Goal: Task Accomplishment & Management: Manage account settings

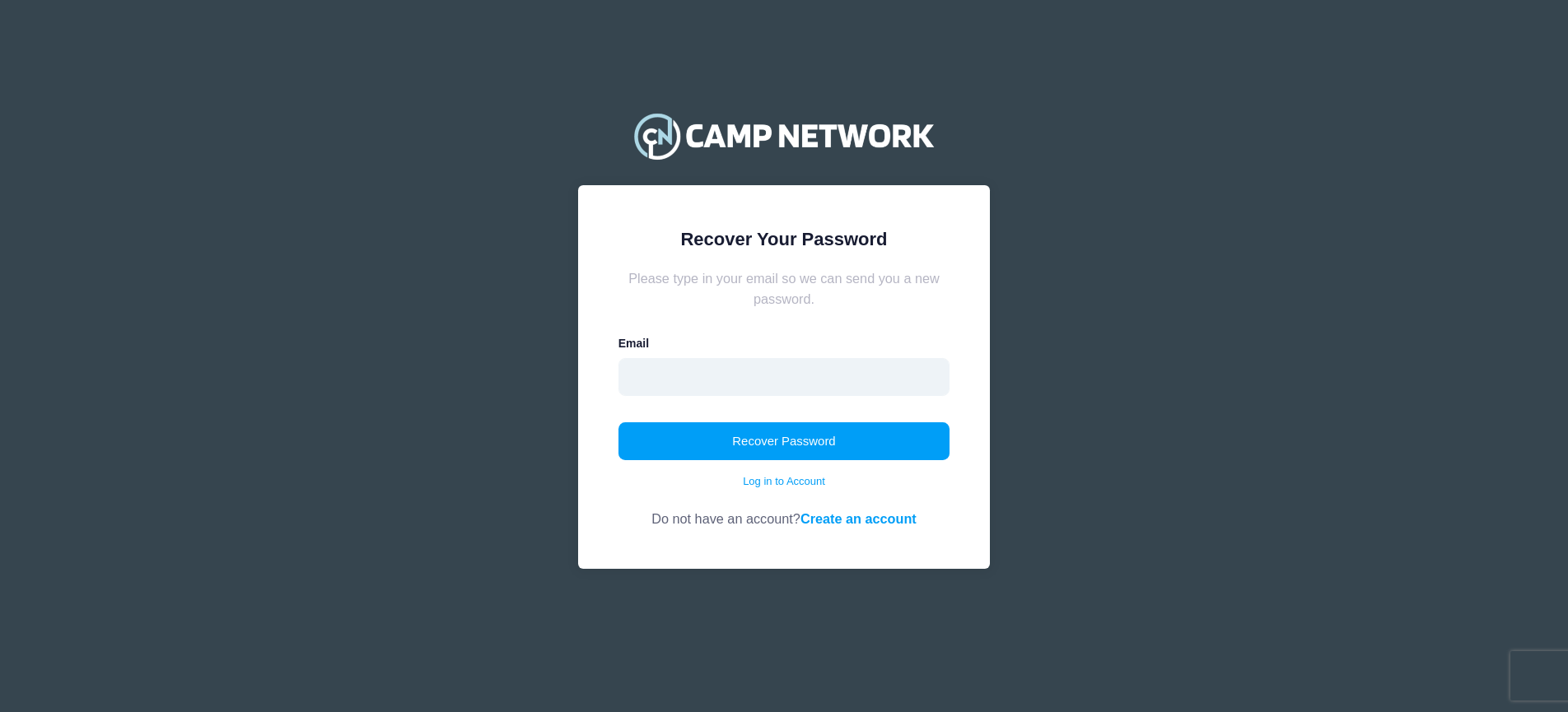
click at [796, 387] on input "email" at bounding box center [784, 376] width 332 height 38
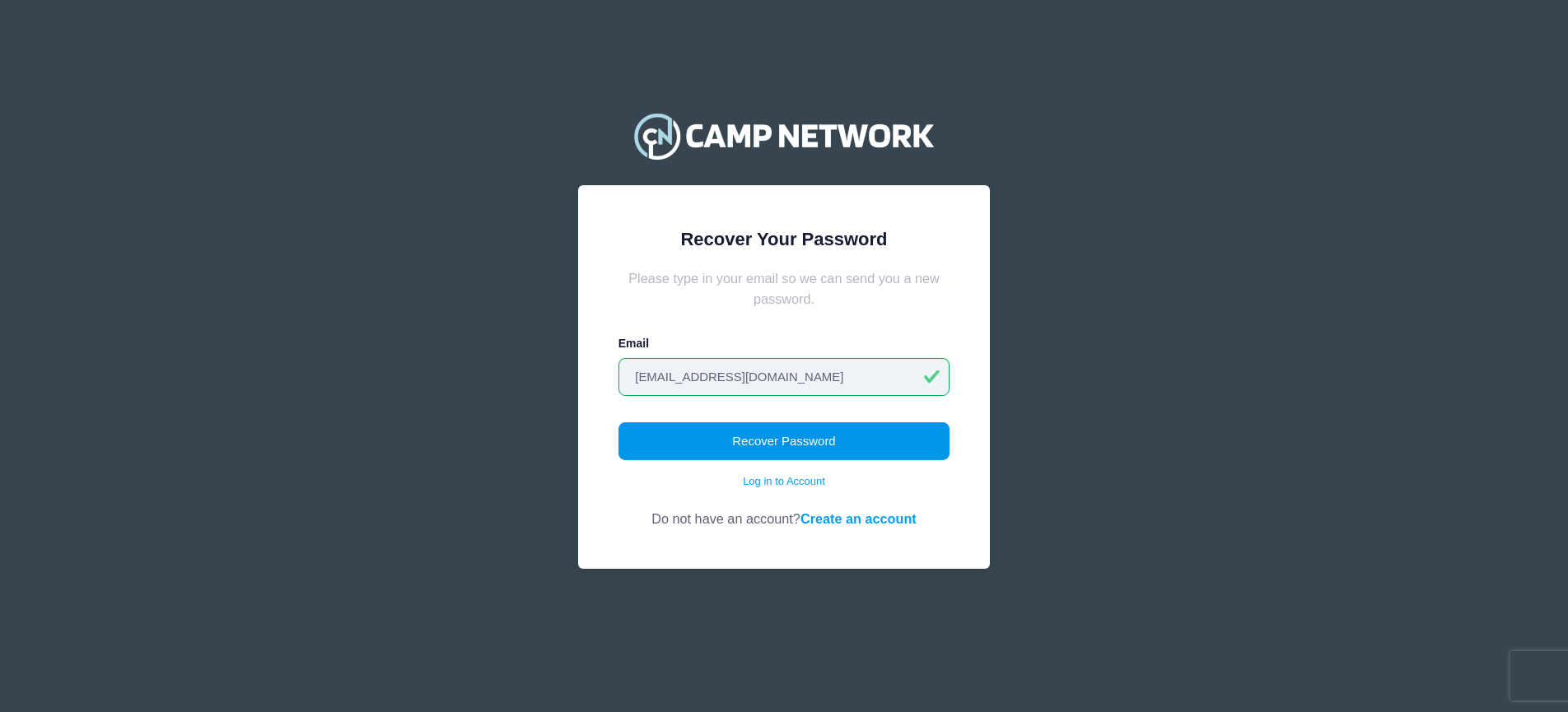
type input "[EMAIL_ADDRESS][DOMAIN_NAME]"
click at [782, 457] on button "Recover Password" at bounding box center [784, 441] width 332 height 38
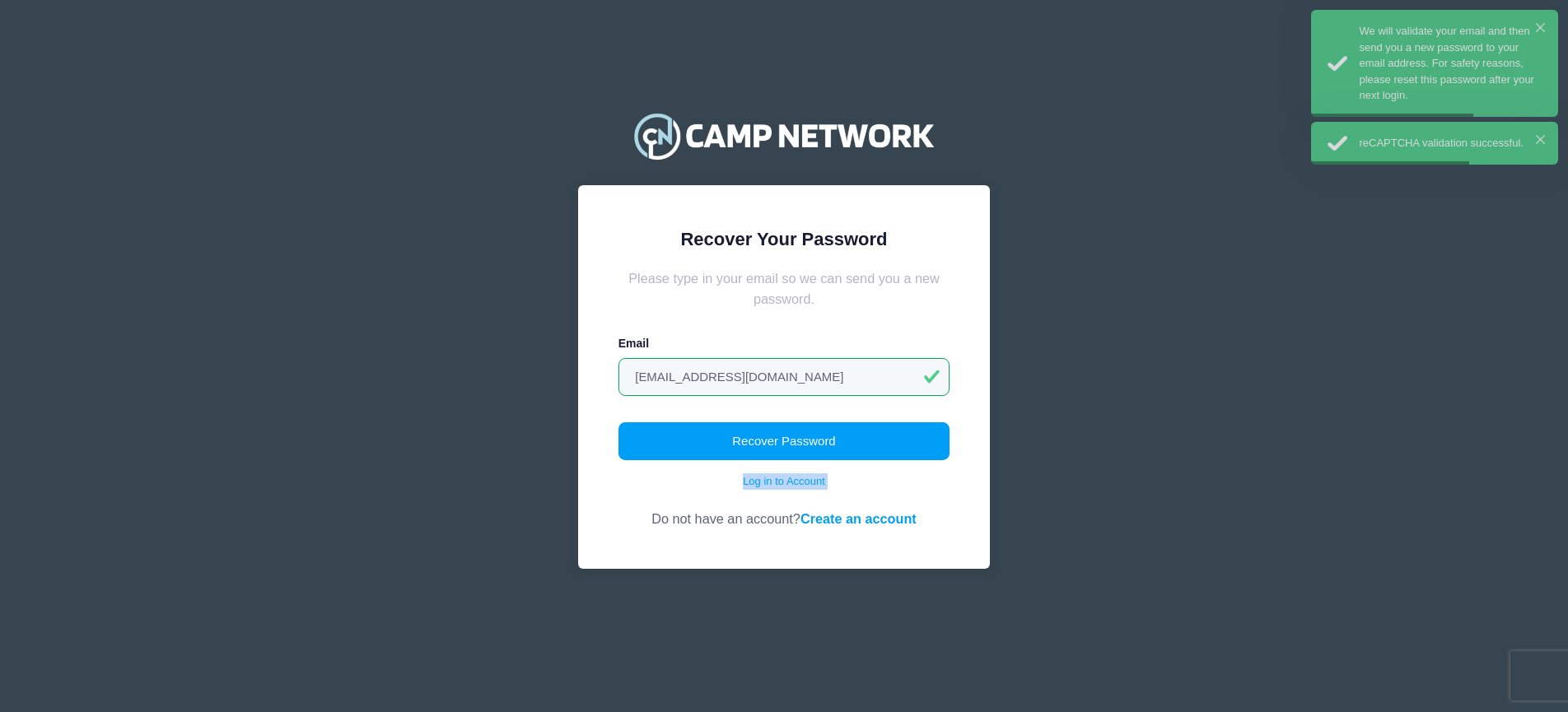
drag, startPoint x: 782, startPoint y: 457, endPoint x: 832, endPoint y: 475, distance: 53.1
click at [831, 477] on div "Recover Password Log in to Account" at bounding box center [784, 456] width 332 height 67
click at [832, 443] on button "Recover Password" at bounding box center [784, 441] width 332 height 38
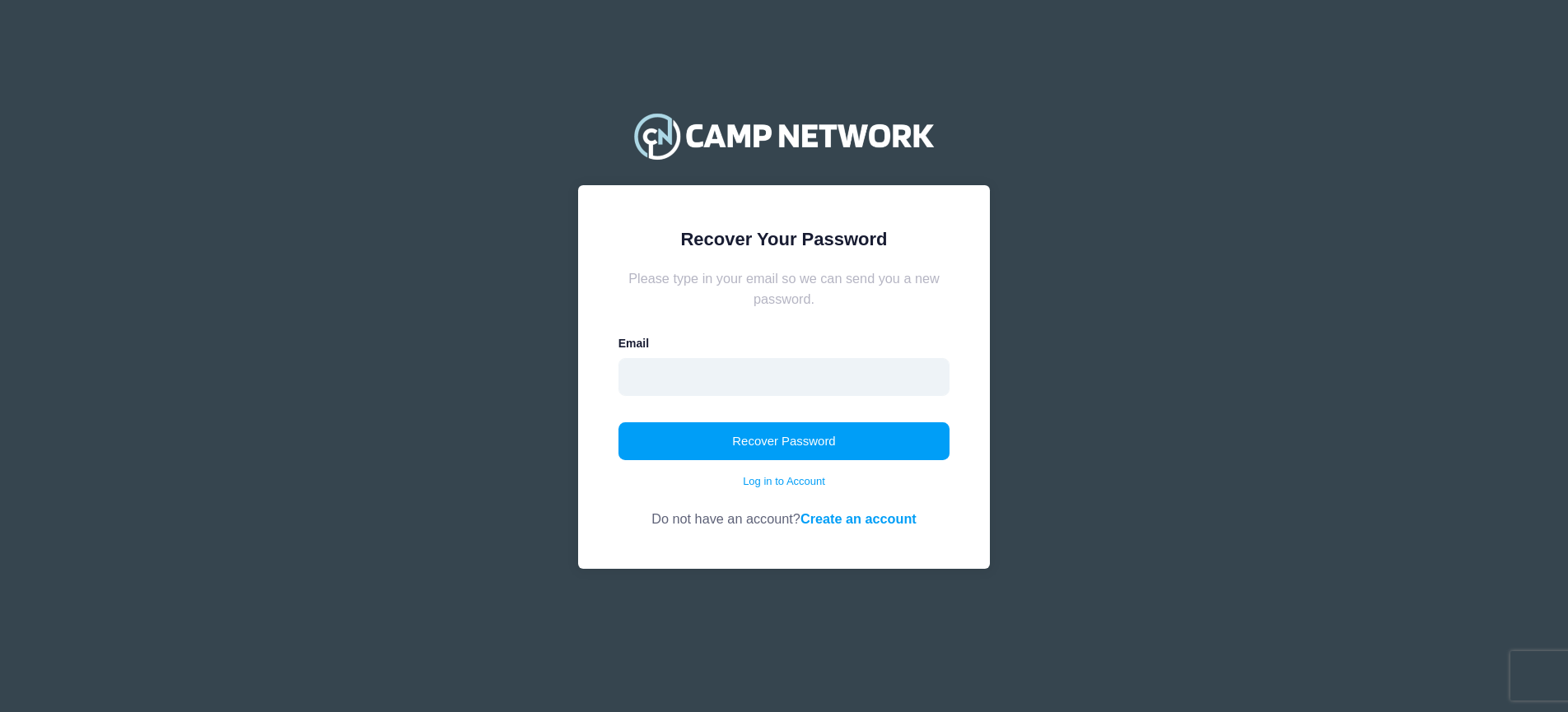
click at [725, 387] on input "email" at bounding box center [784, 376] width 332 height 38
type input "[EMAIL_ADDRESS][DOMAIN_NAME]"
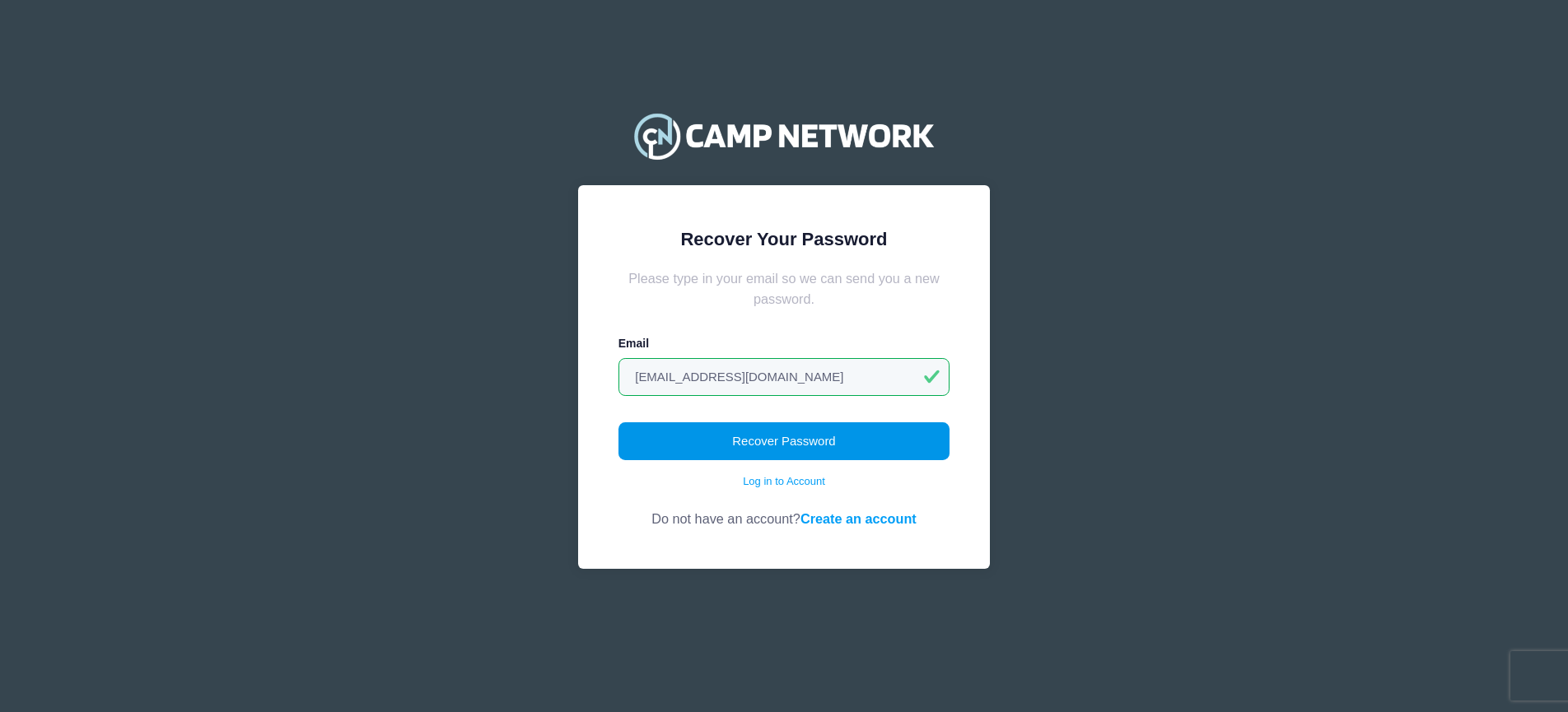
click at [766, 448] on button "Recover Password" at bounding box center [784, 441] width 332 height 38
